Goal: Check status: Check status

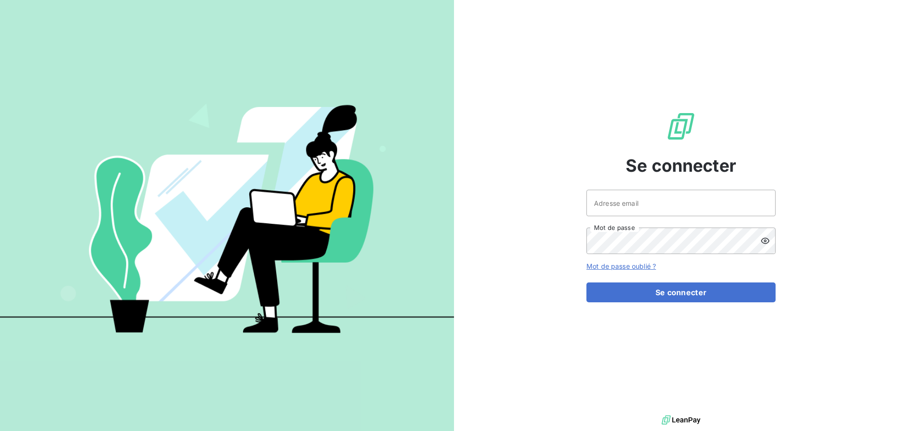
click at [0, 430] on div at bounding box center [0, 431] width 0 height 0
type input "[EMAIL_ADDRESS][DOMAIN_NAME]"
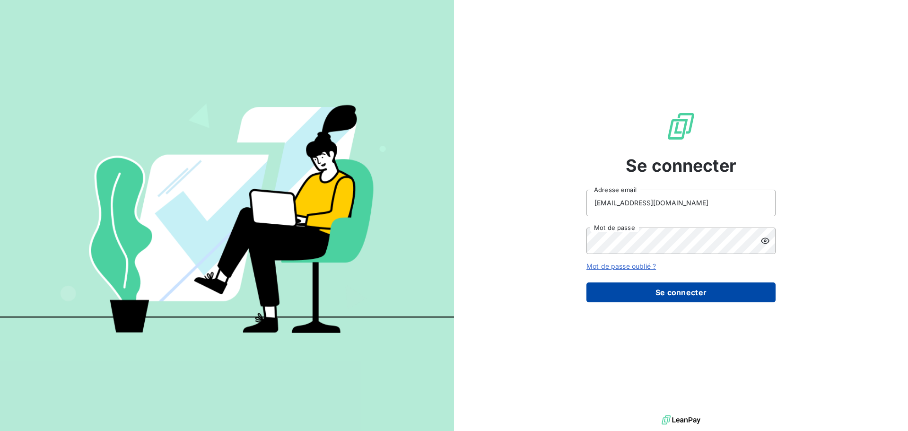
click at [679, 286] on button "Se connecter" at bounding box center [680, 292] width 189 height 20
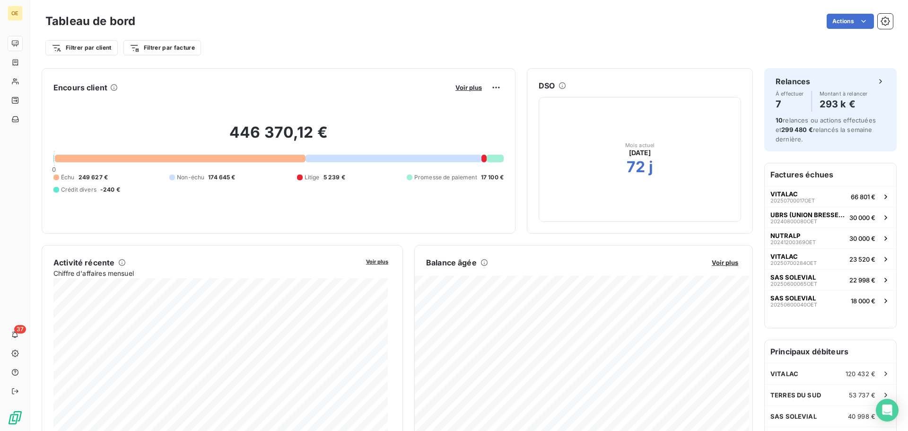
click at [463, 93] on div "Voir plus" at bounding box center [477, 87] width 51 height 15
click at [462, 88] on span "Voir plus" at bounding box center [468, 88] width 26 height 8
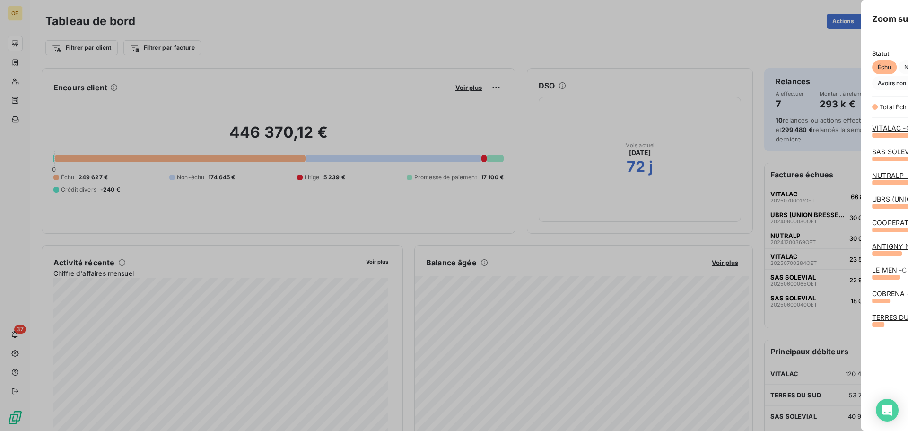
scroll to position [289, 356]
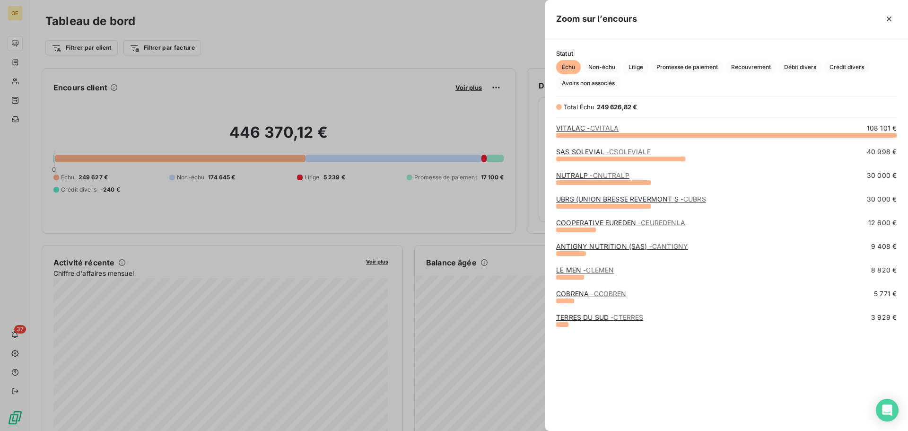
click at [589, 123] on div "VITALAC - CVITALA 108 101 € SAS SOLEVIAL - CSOLEVIALF 40 998 € NUTRALP - CNUTRA…" at bounding box center [726, 271] width 363 height 296
click at [588, 129] on span "- CVITALA" at bounding box center [603, 128] width 32 height 8
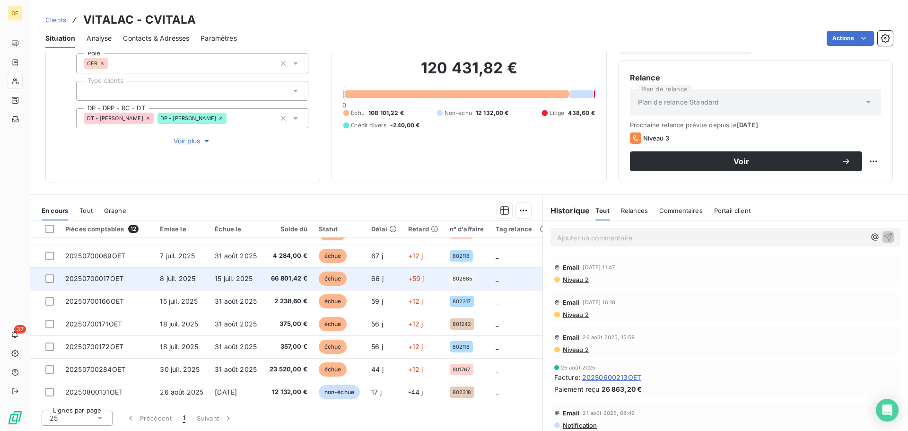
scroll to position [112, 0]
click at [272, 270] on td "66 801,42 €" at bounding box center [288, 277] width 49 height 23
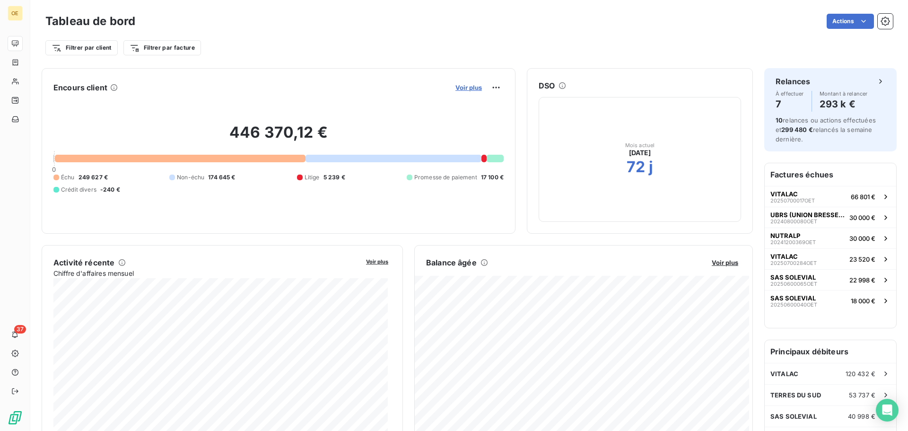
click at [468, 84] on span "Voir plus" at bounding box center [468, 88] width 26 height 8
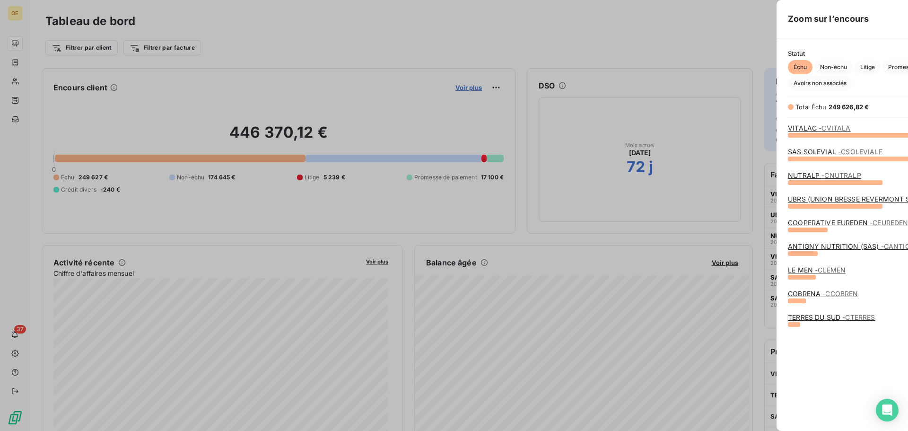
scroll to position [289, 356]
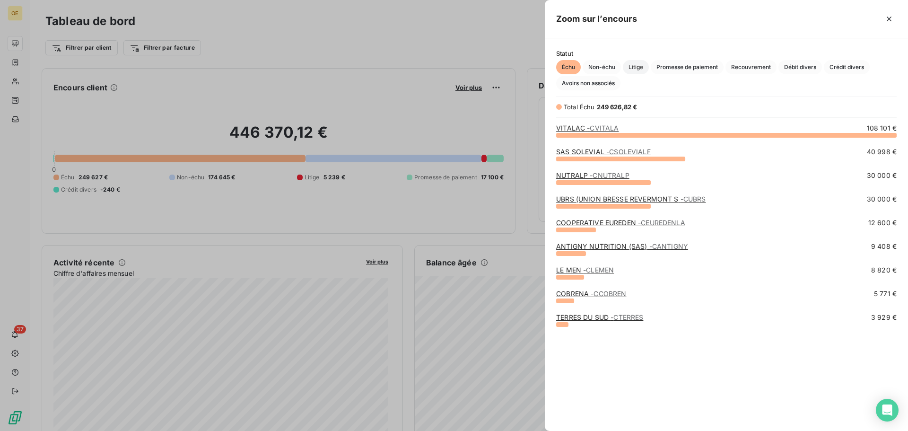
click at [641, 69] on span "Litige" at bounding box center [636, 67] width 26 height 14
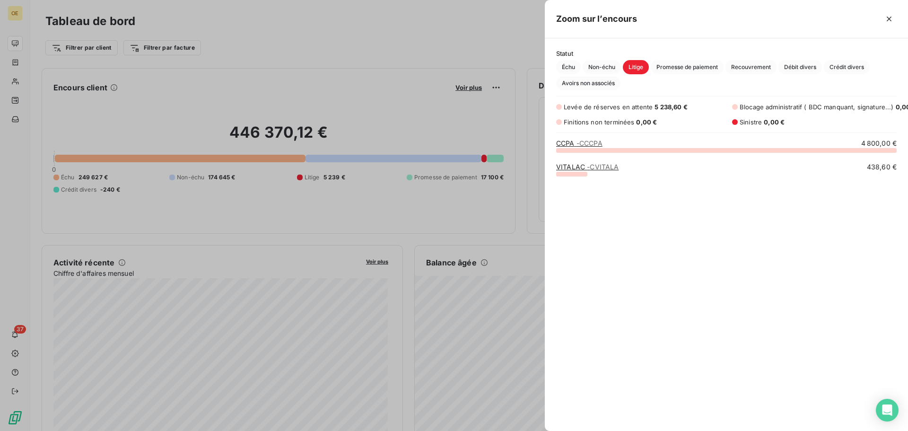
scroll to position [267, 356]
drag, startPoint x: 863, startPoint y: 143, endPoint x: 891, endPoint y: 146, distance: 28.1
click at [891, 146] on span "4 800,00 €" at bounding box center [879, 143] width 36 height 9
click at [579, 141] on span "- CCCPA" at bounding box center [589, 143] width 26 height 8
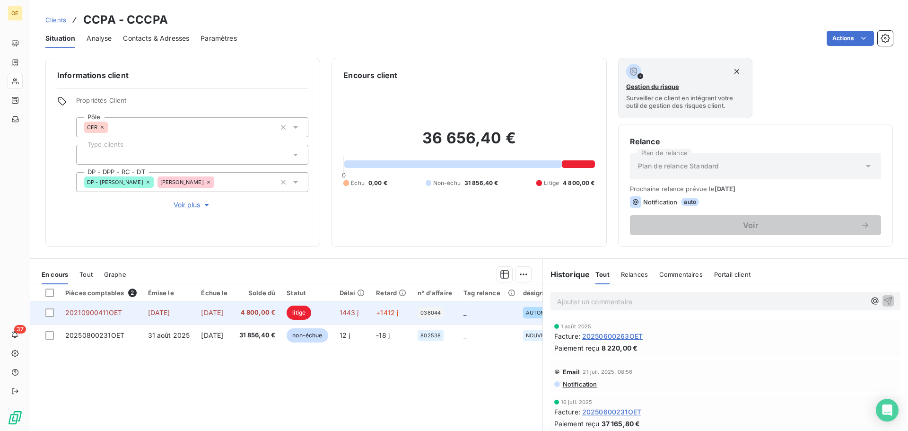
click at [359, 315] on span "1443 j" at bounding box center [348, 312] width 19 height 8
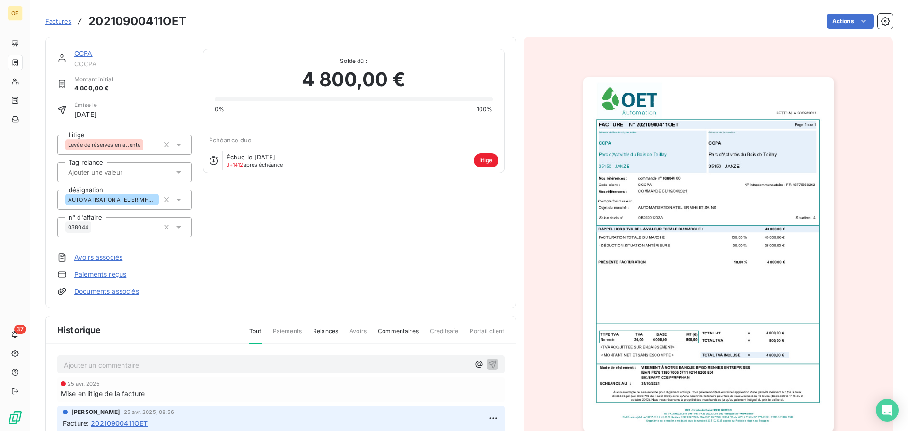
click at [650, 251] on img "button" at bounding box center [708, 254] width 251 height 354
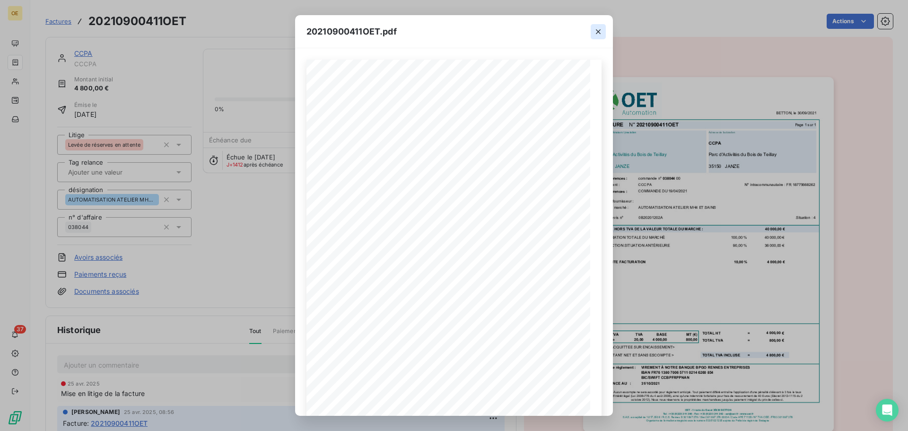
click at [597, 32] on icon "button" at bounding box center [597, 31] width 9 height 9
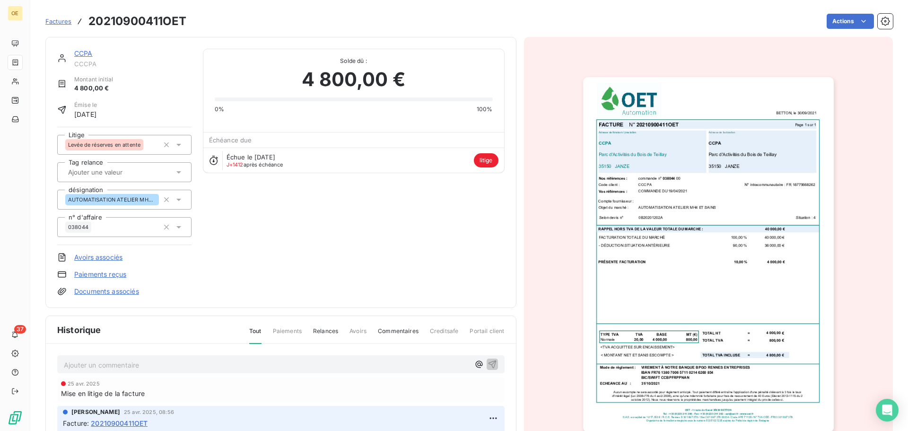
click at [439, 230] on div "CCPA CCCPA Montant initial 4 800,00 € Émise le 30 sept. 2021 Litige Levée de ré…" at bounding box center [280, 172] width 447 height 247
click at [420, 228] on div "CCPA CCCPA Montant initial 4 800,00 € Émise le 30 sept. 2021 Litige Levée de ré…" at bounding box center [280, 172] width 447 height 247
